Goal: Information Seeking & Learning: Understand process/instructions

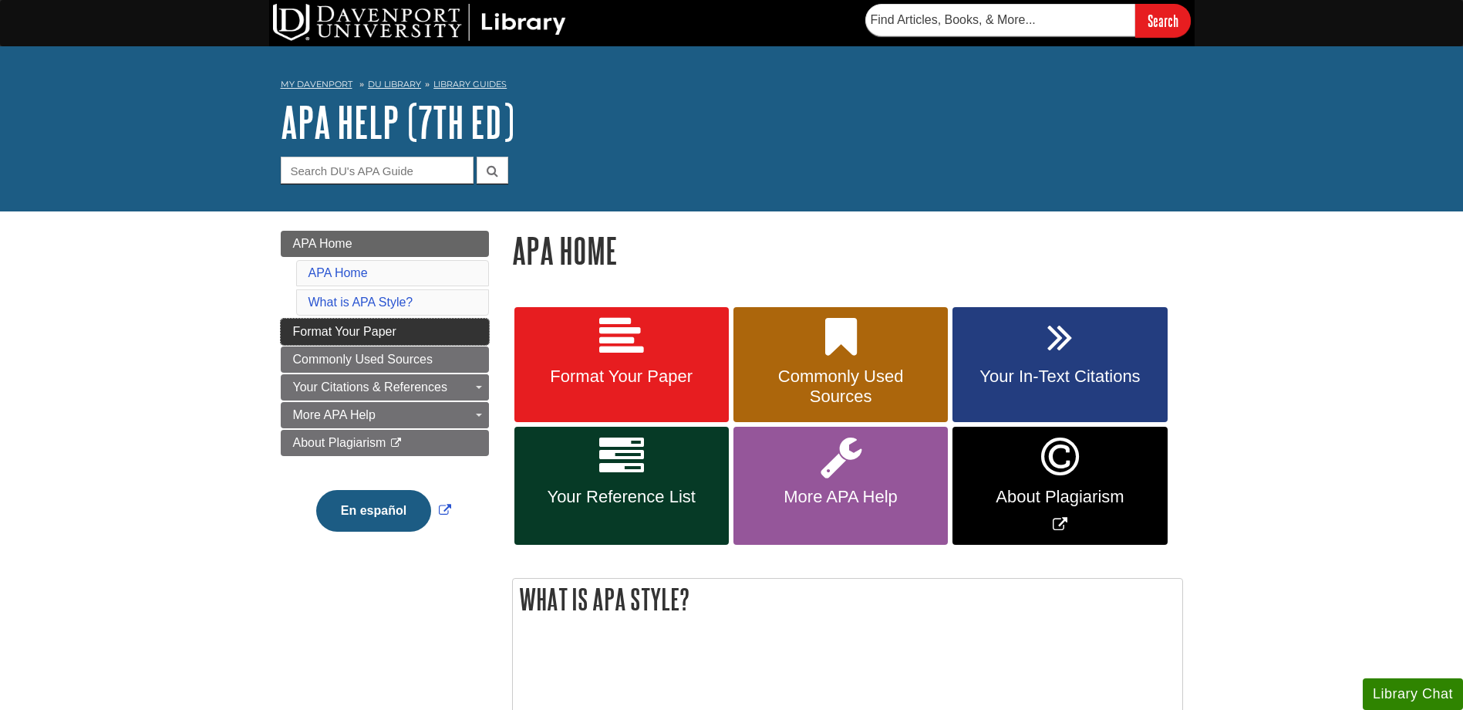
click at [380, 329] on span "Format Your Paper" at bounding box center [344, 331] width 103 height 13
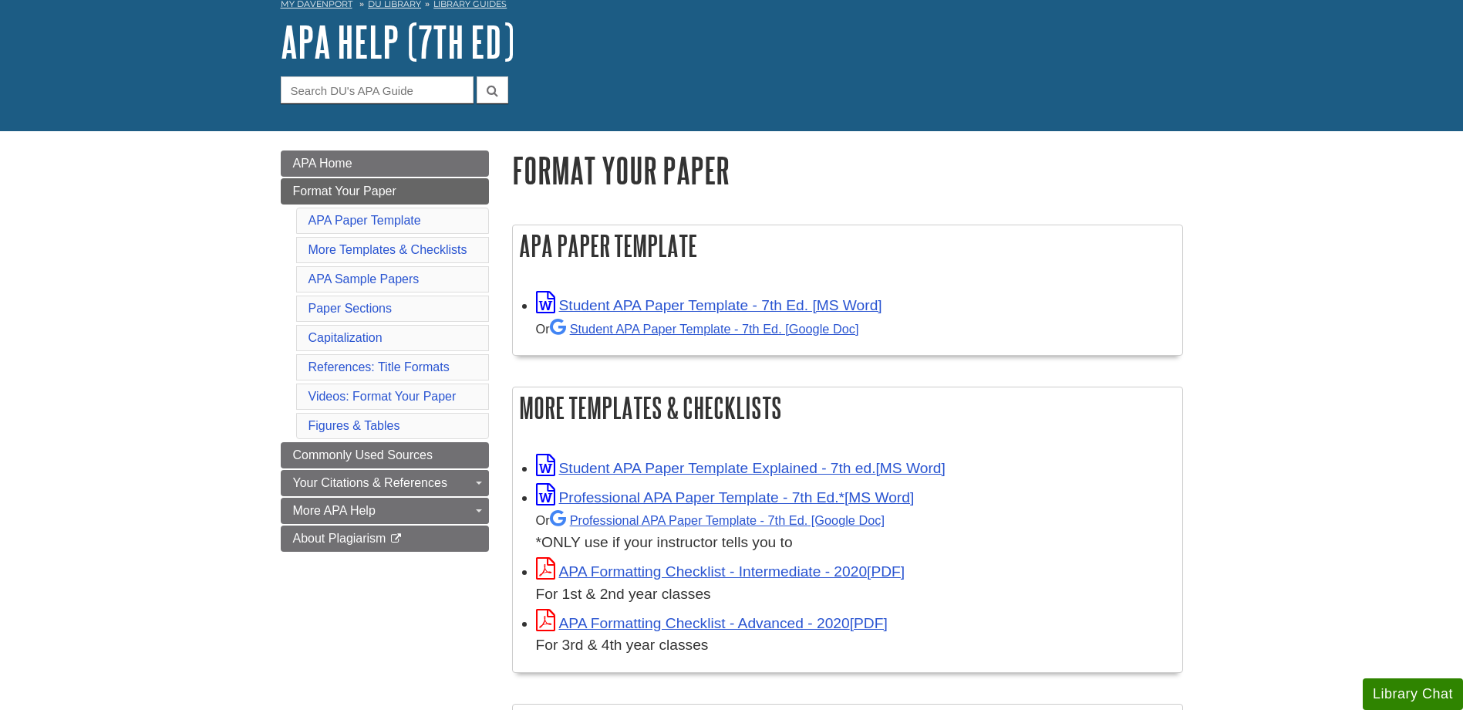
scroll to position [154, 0]
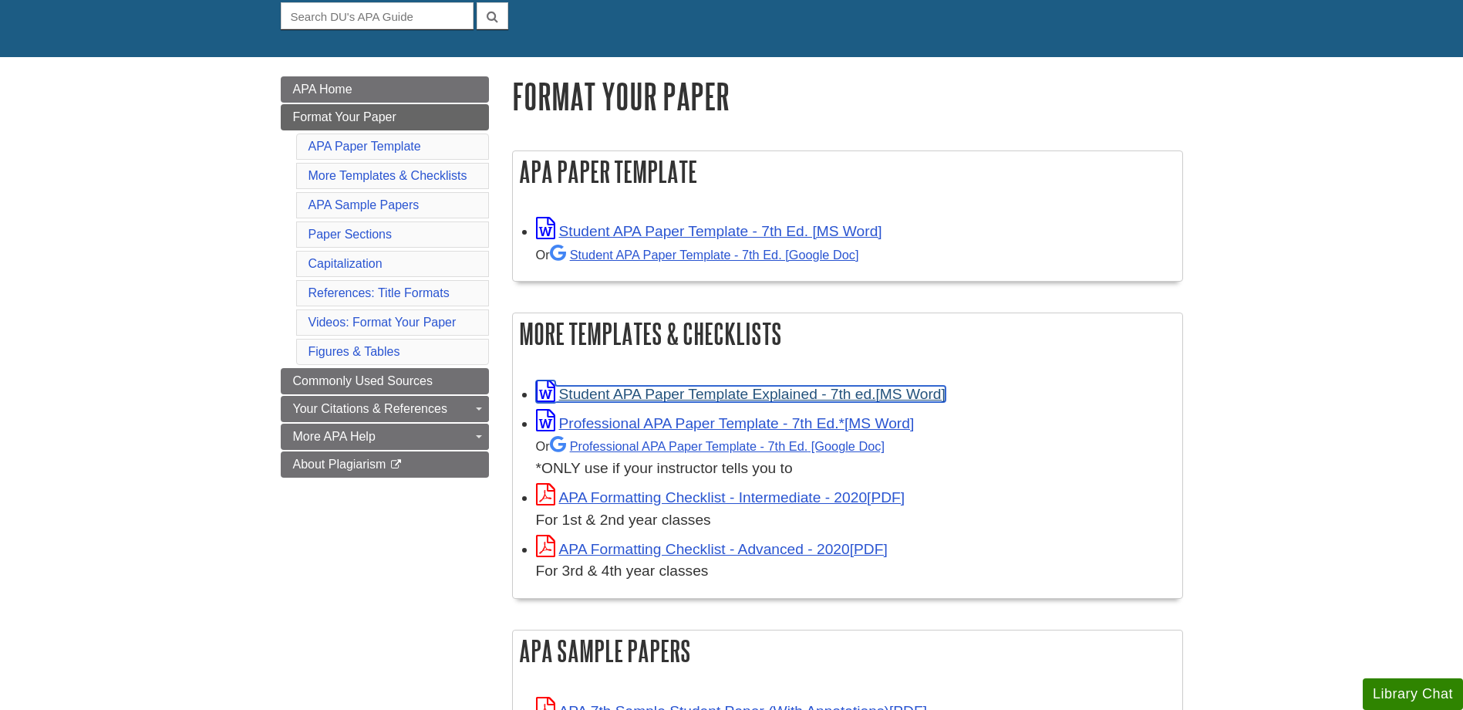
click at [681, 400] on link "Student APA Paper Template Explained - 7th ed." at bounding box center [741, 394] width 410 height 16
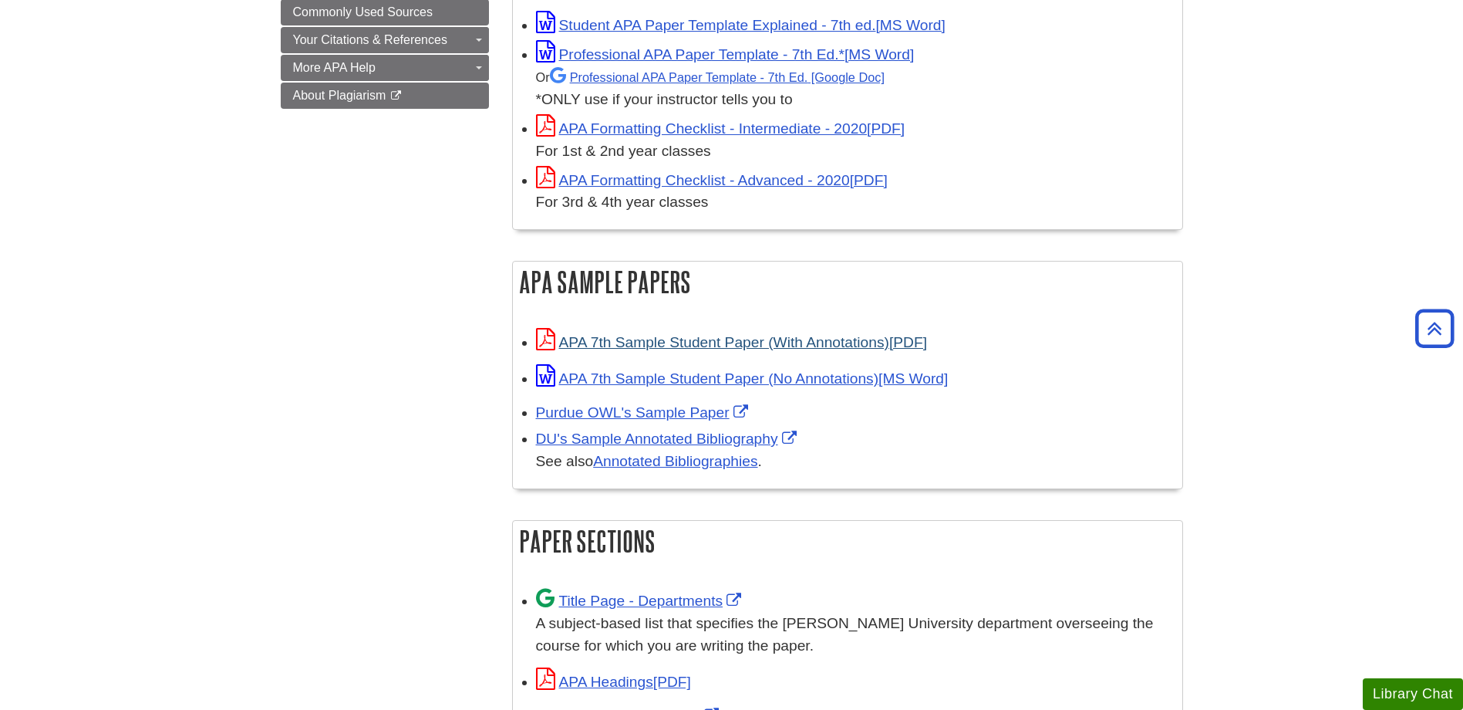
scroll to position [617, 0]
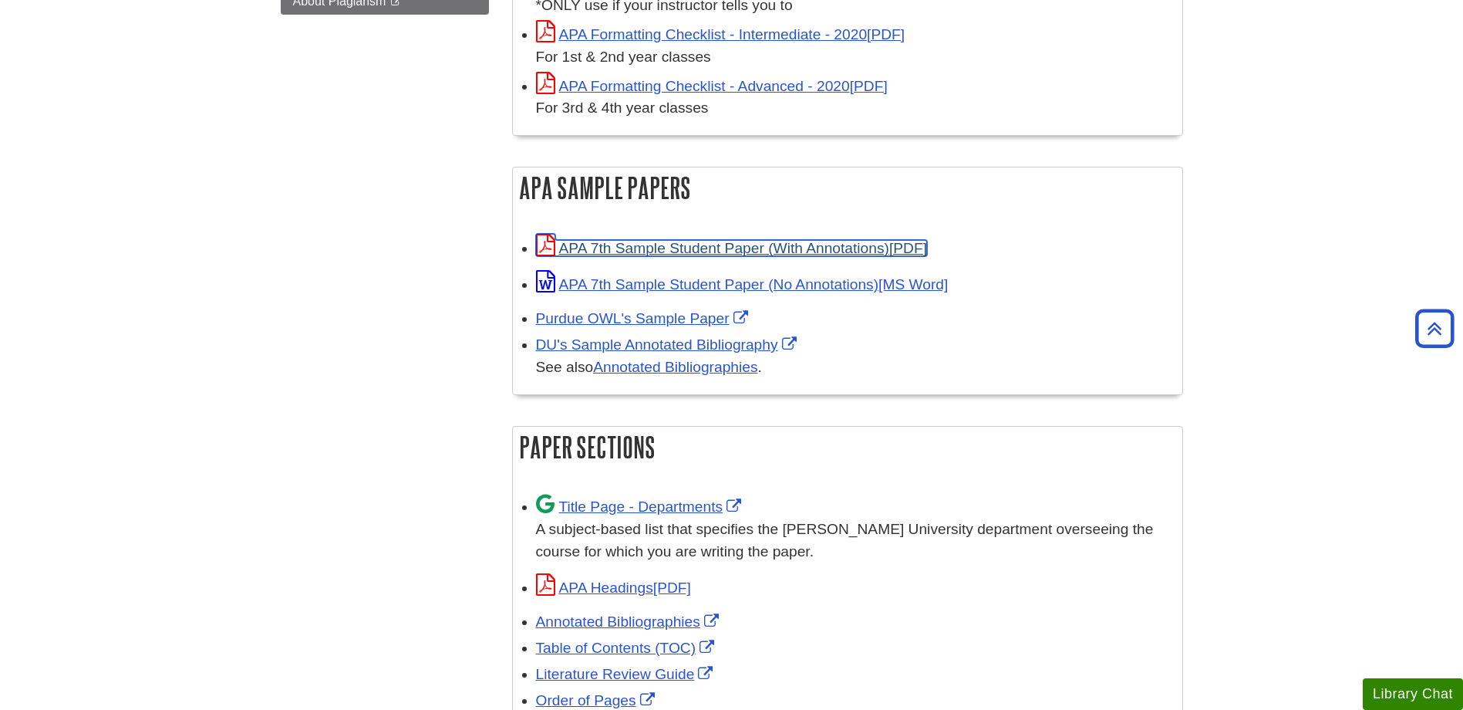
click at [680, 253] on link "APA 7th Sample Student Paper (With Annotations)" at bounding box center [731, 248] width 391 height 16
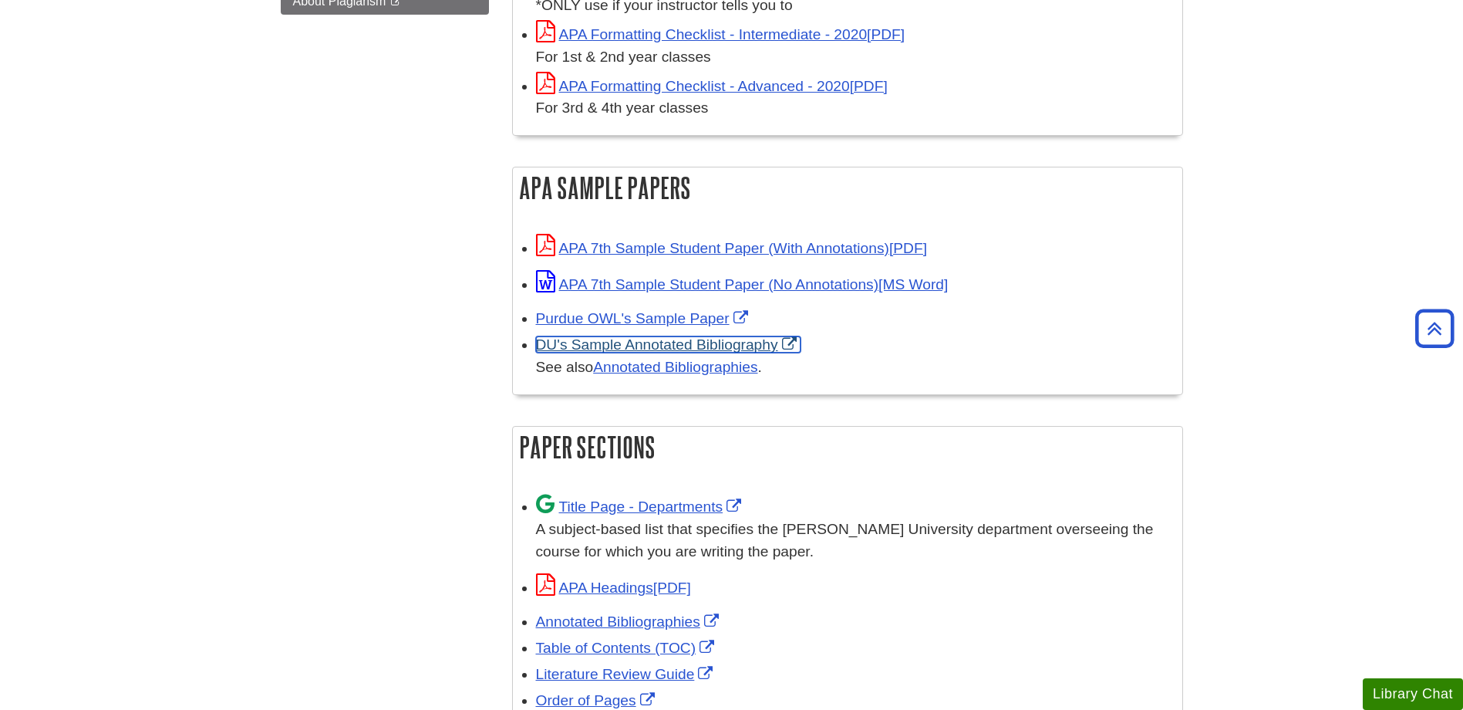
click at [615, 345] on link "DU's Sample Annotated Bibliography" at bounding box center [668, 344] width 265 height 16
